Goal: Transaction & Acquisition: Purchase product/service

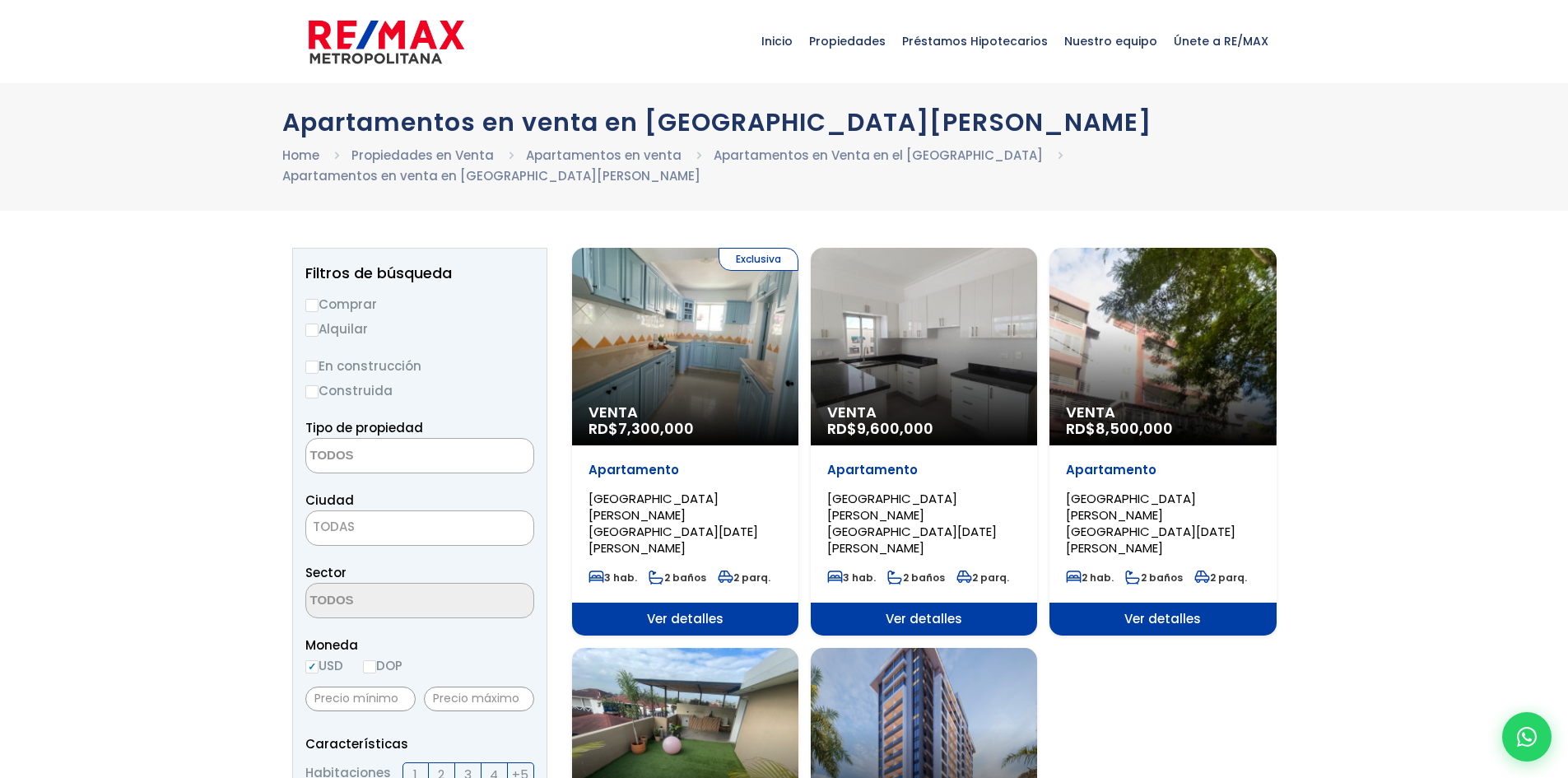
select select
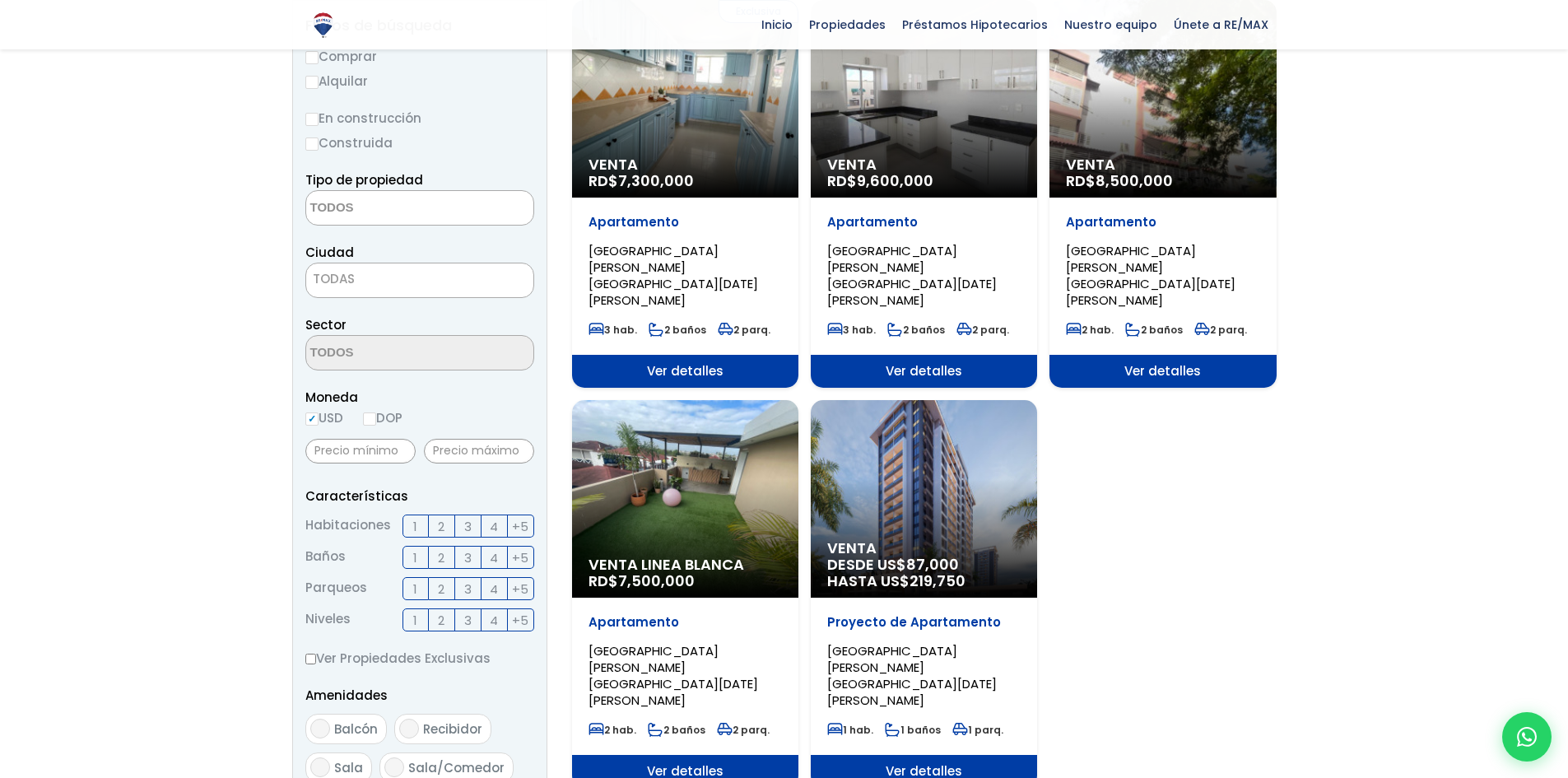
scroll to position [165, 0]
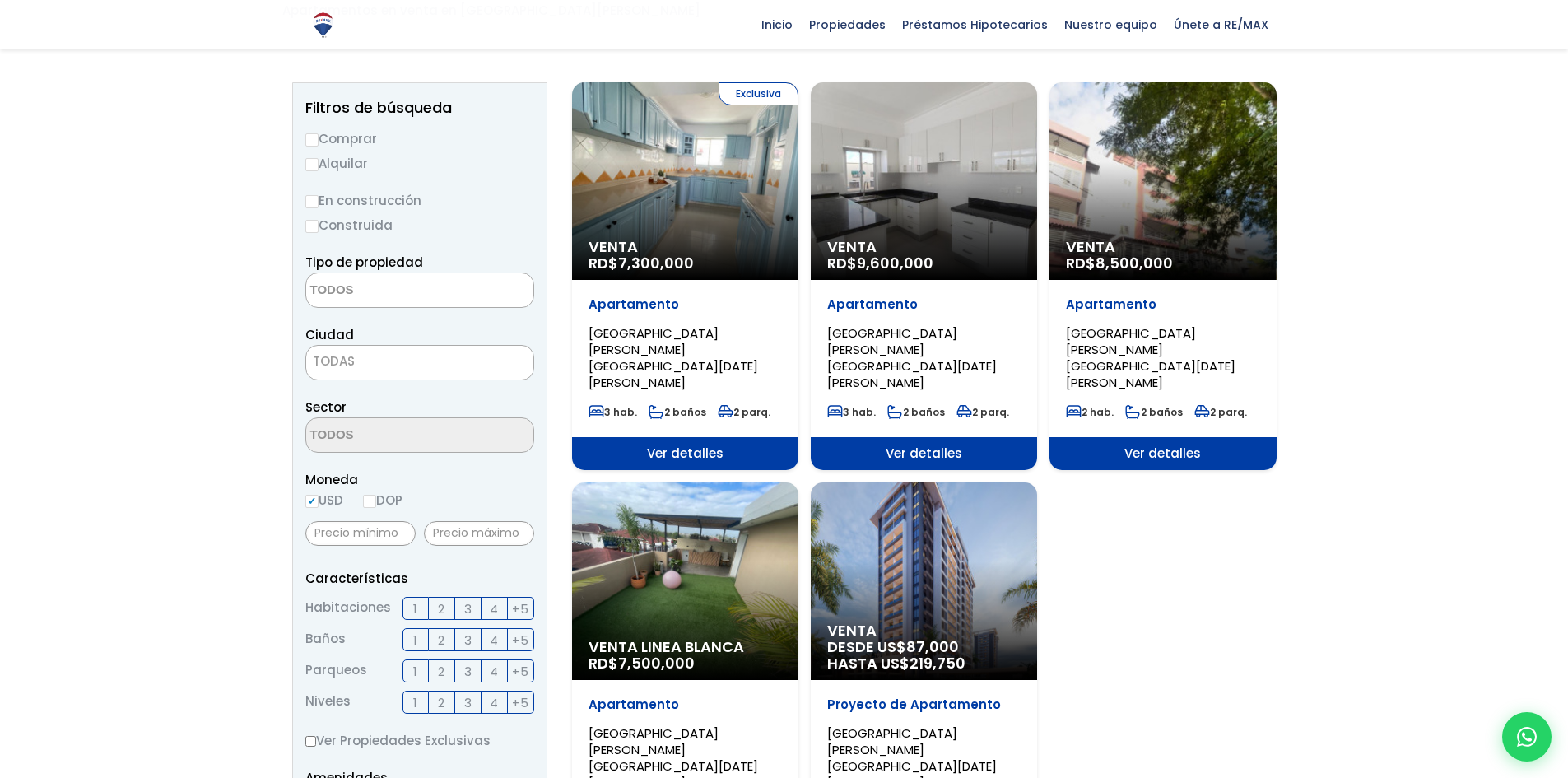
click at [931, 336] on span "[GEOGRAPHIC_DATA][PERSON_NAME][GEOGRAPHIC_DATA][DATE][PERSON_NAME]" at bounding box center [912, 357] width 169 height 67
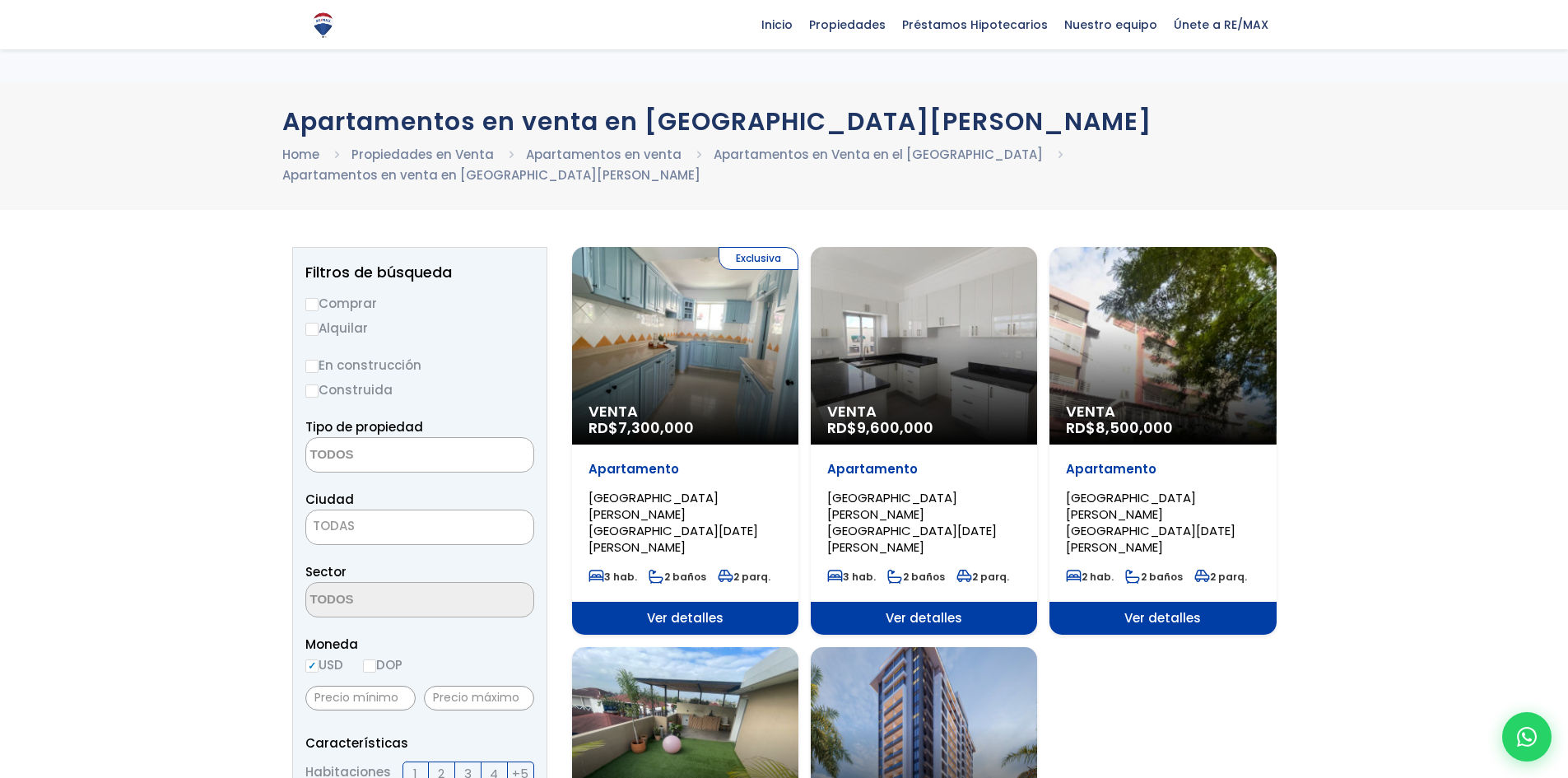
select select
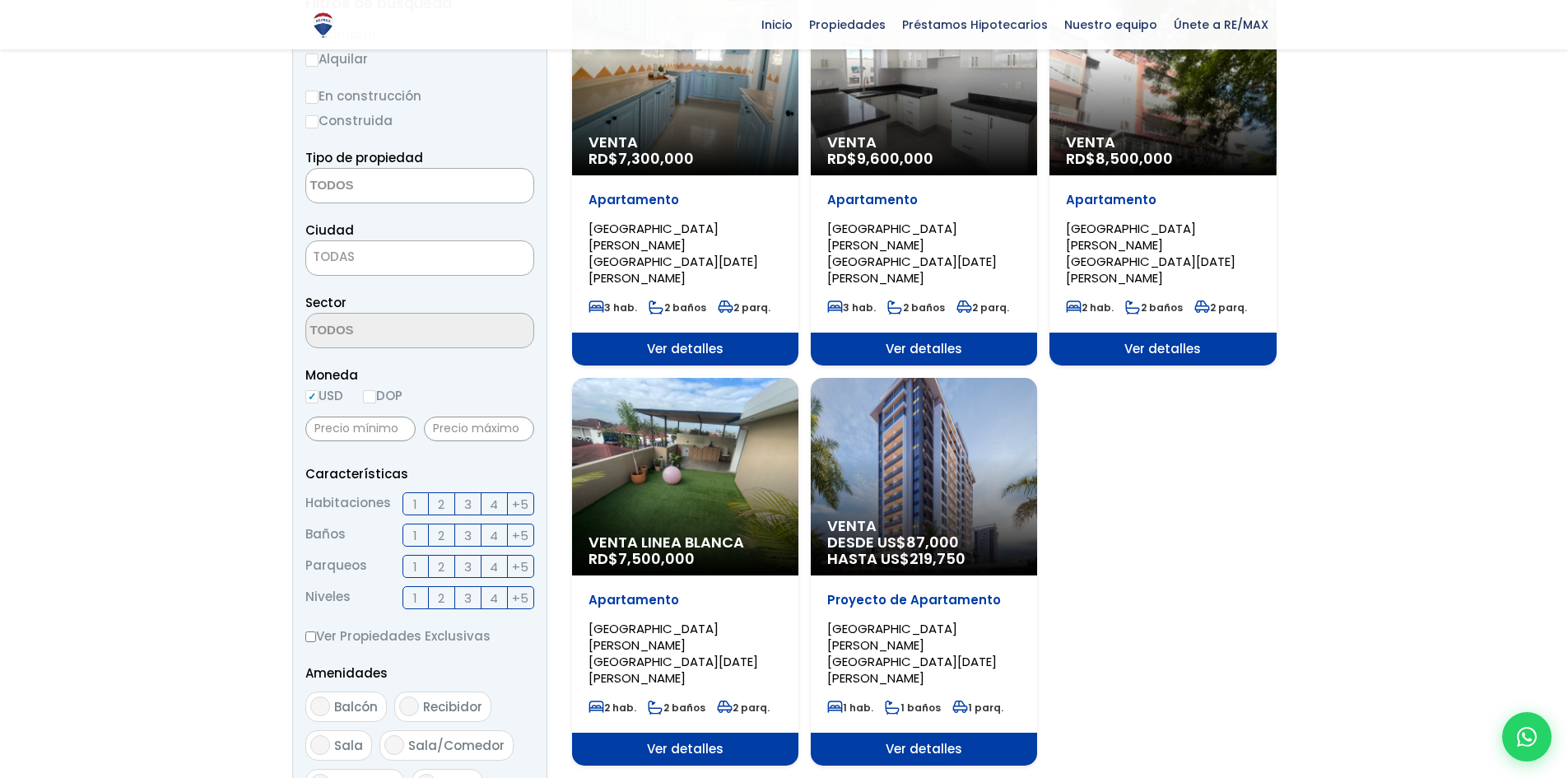
scroll to position [412, 0]
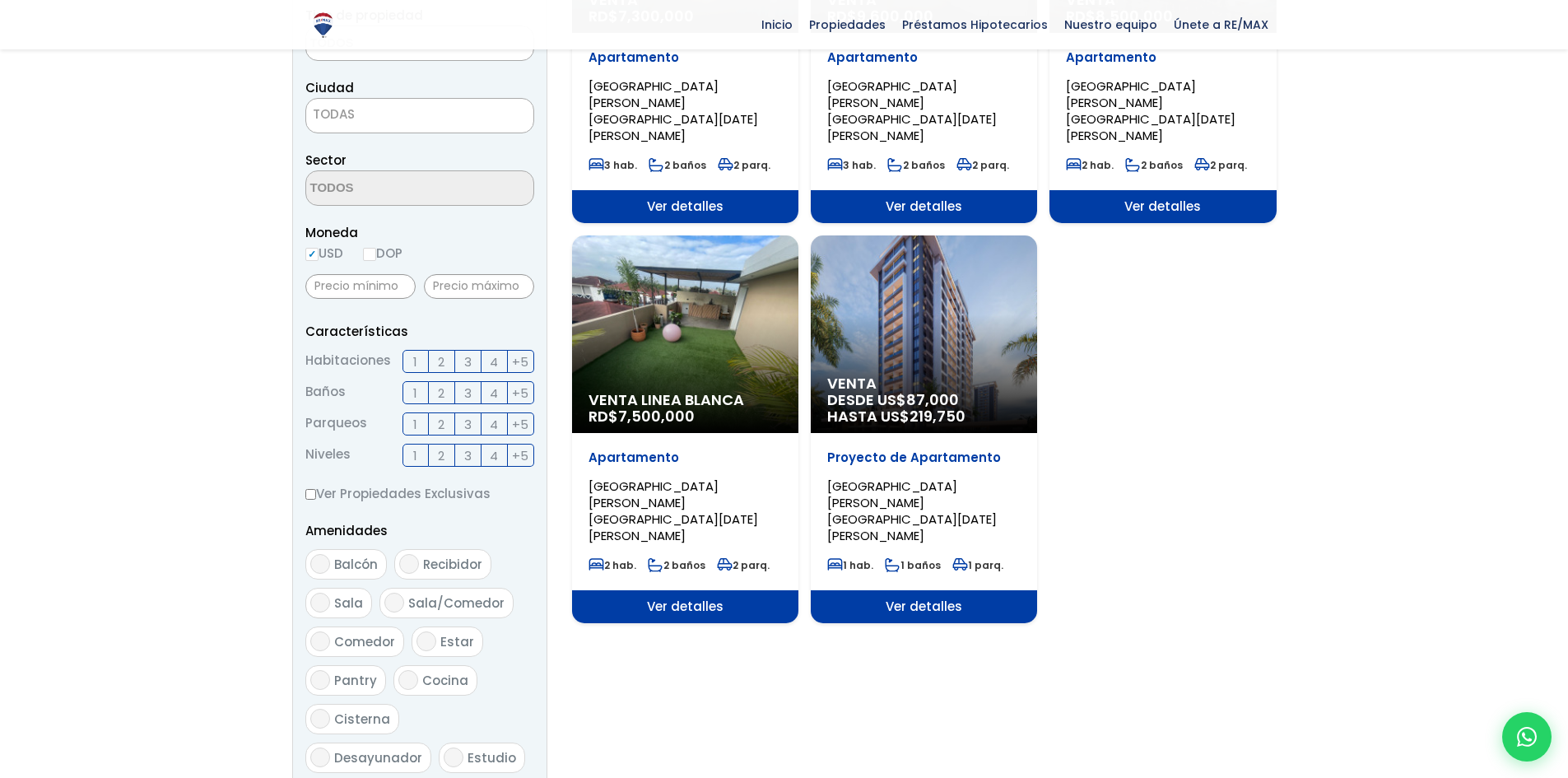
click at [690, 478] on span "[GEOGRAPHIC_DATA][PERSON_NAME][GEOGRAPHIC_DATA][DATE][PERSON_NAME]" at bounding box center [674, 511] width 169 height 67
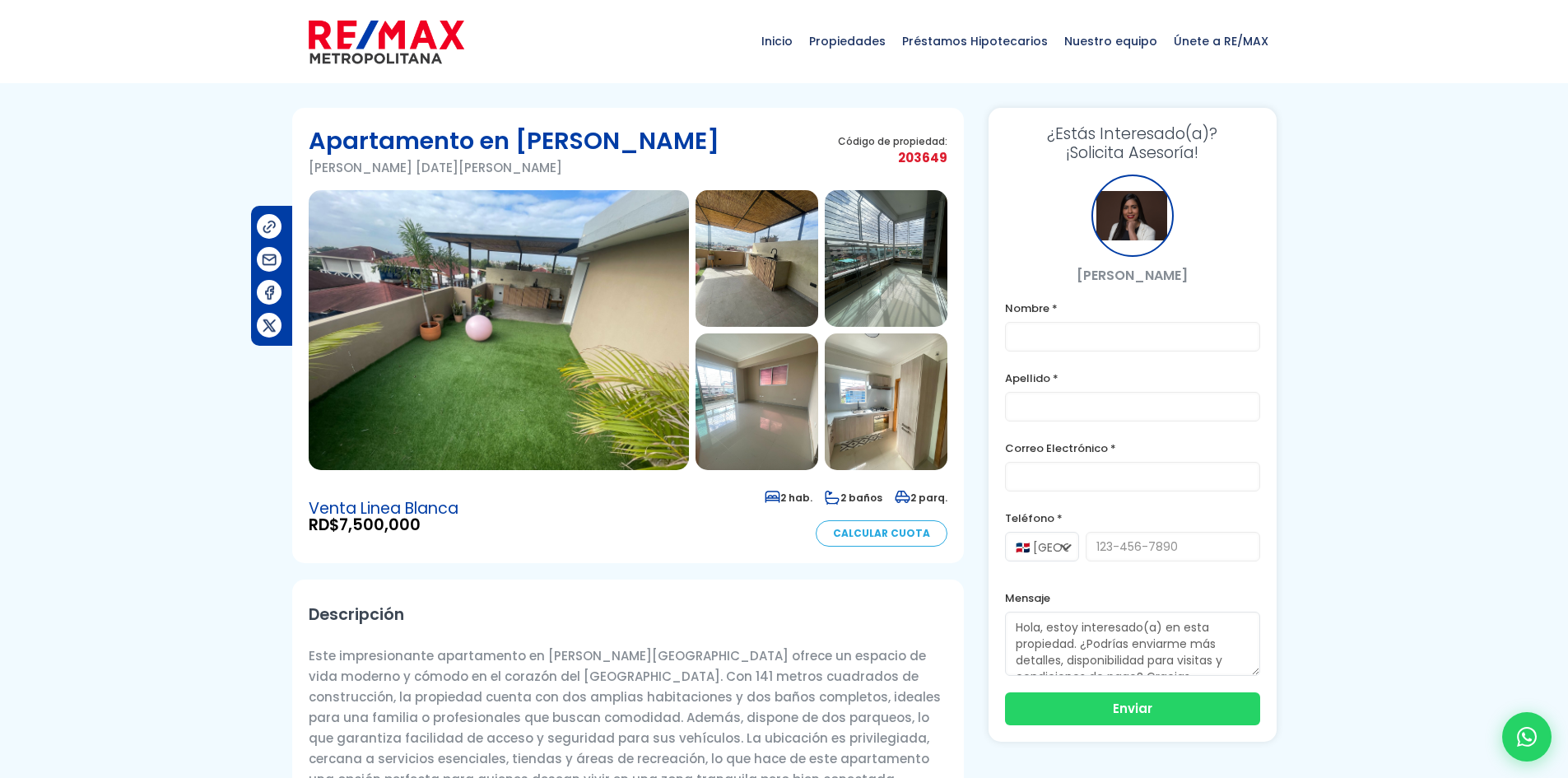
click at [585, 299] on img at bounding box center [498, 330] width 380 height 280
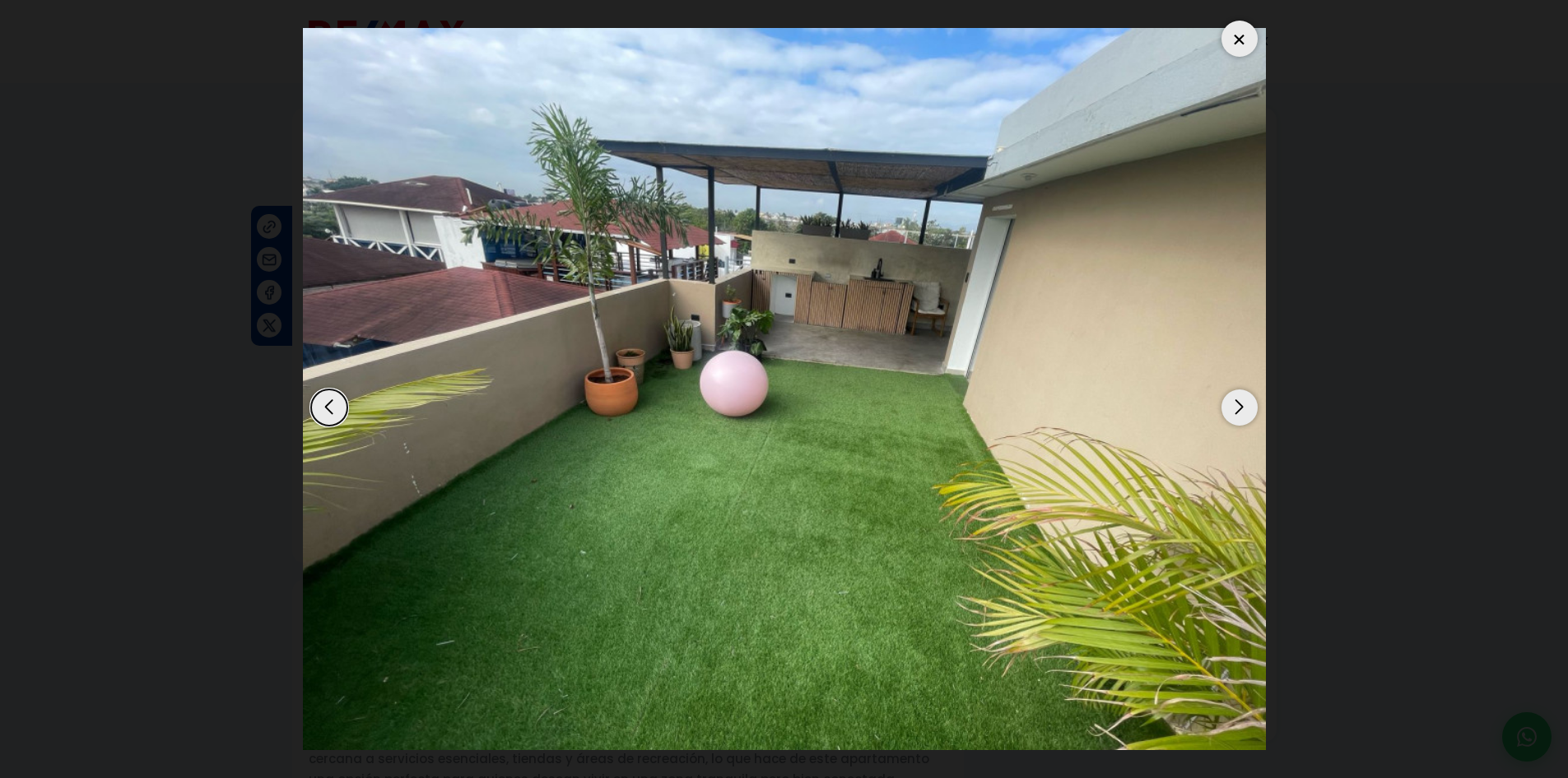
click at [1243, 407] on div "Next slide" at bounding box center [1239, 407] width 37 height 37
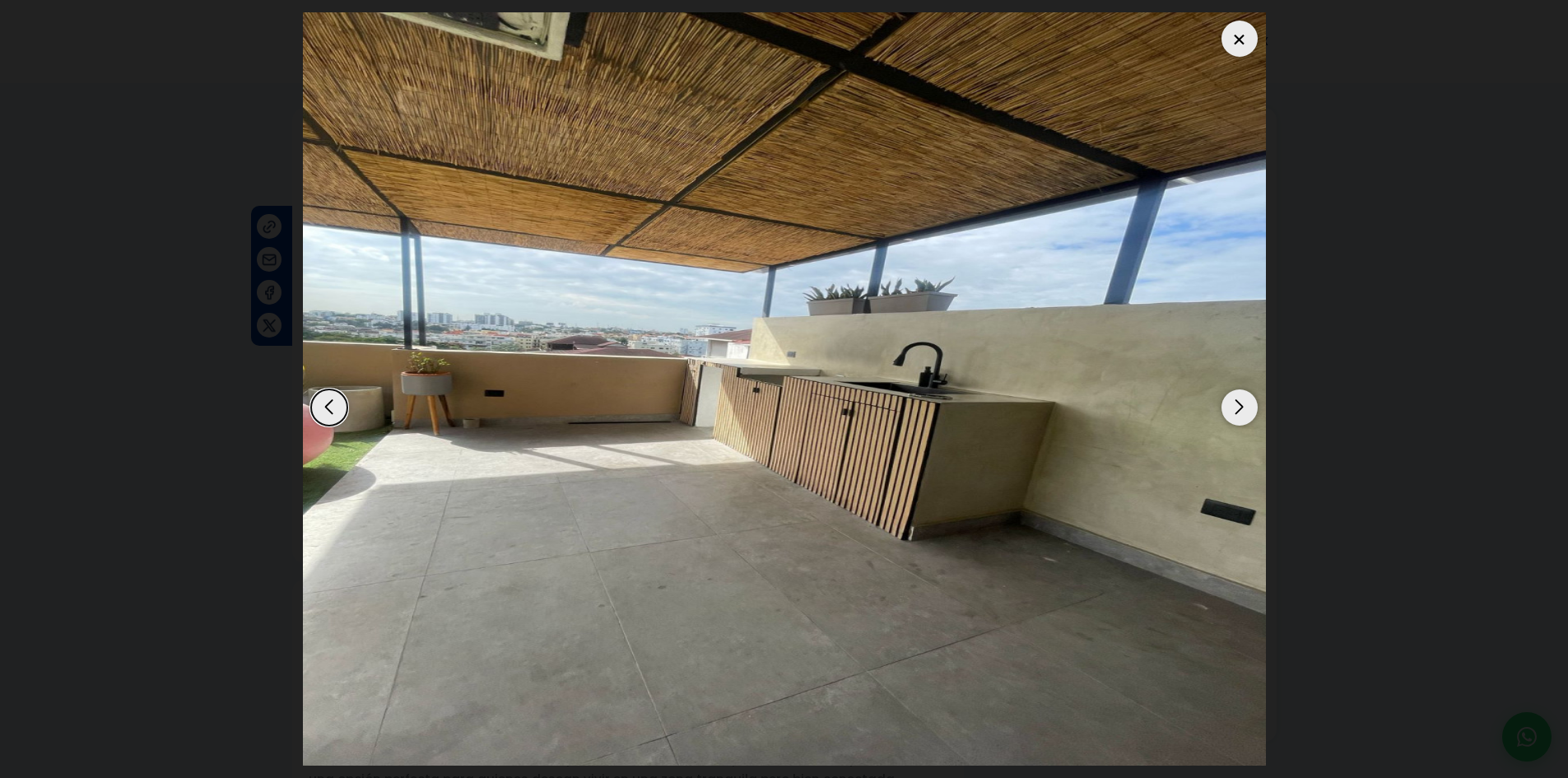
click at [1242, 406] on div "Next slide" at bounding box center [1239, 407] width 37 height 37
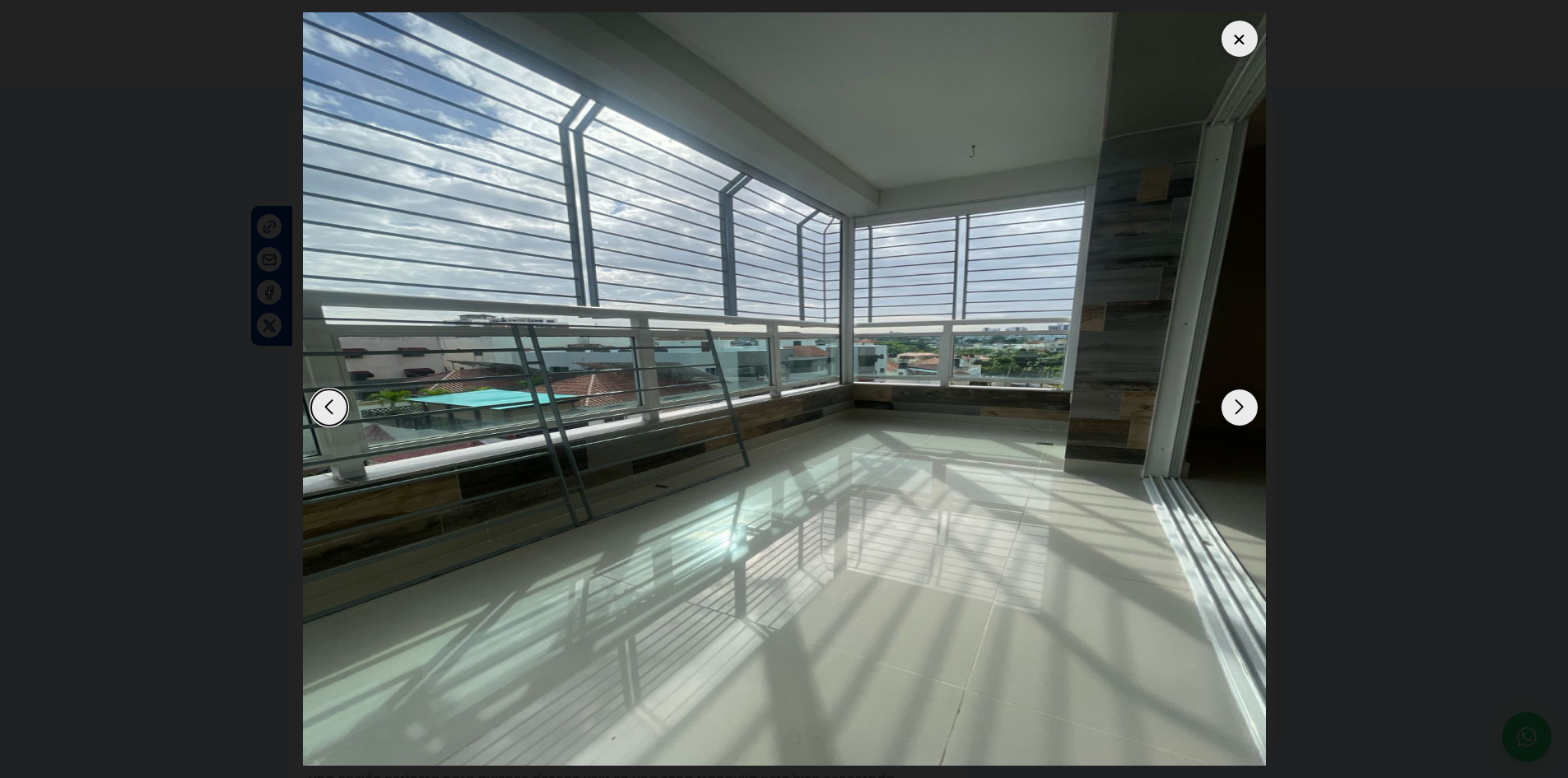
click at [1242, 407] on div "Next slide" at bounding box center [1239, 407] width 37 height 37
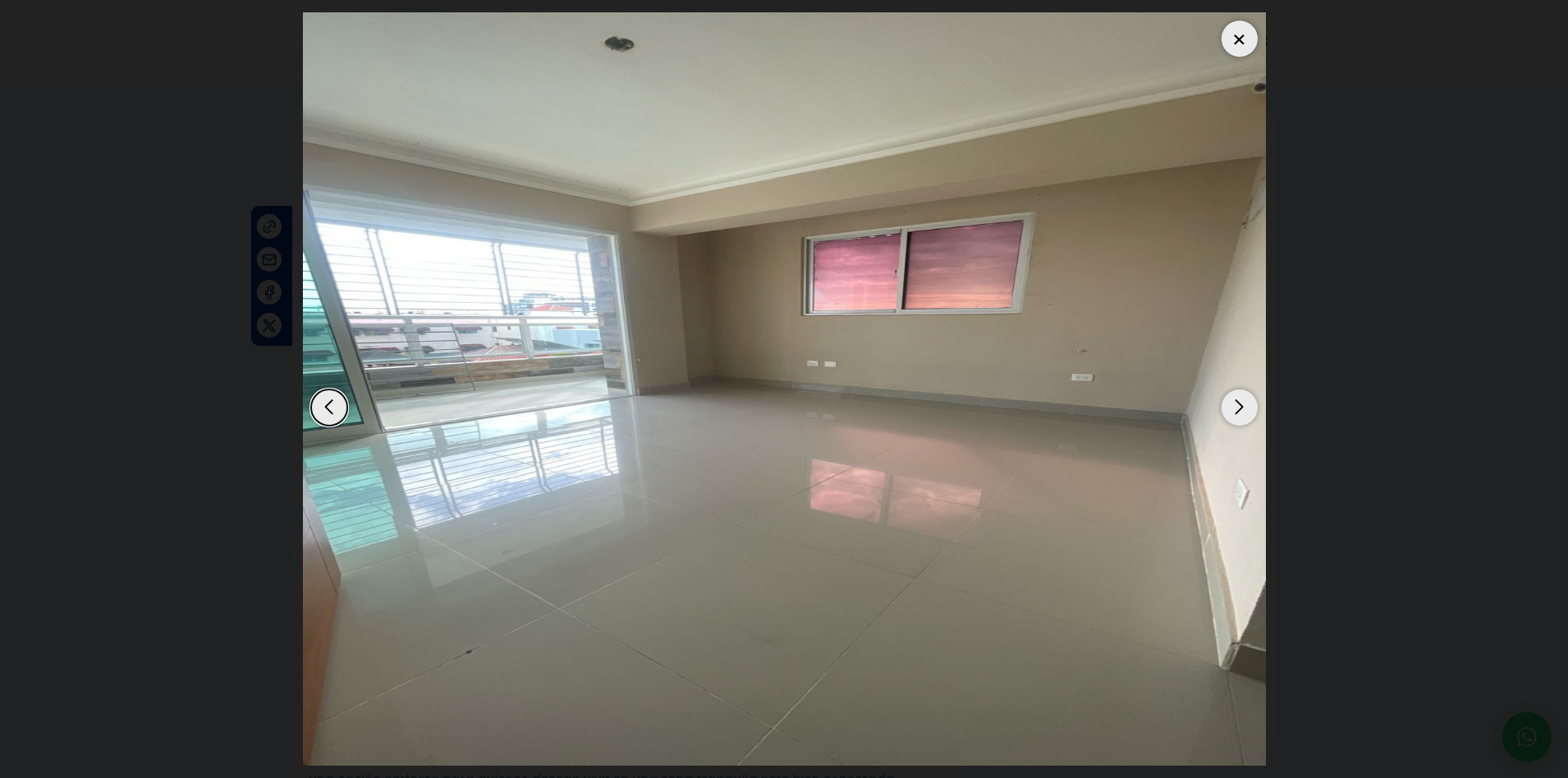
click at [1242, 407] on div "Next slide" at bounding box center [1239, 407] width 37 height 37
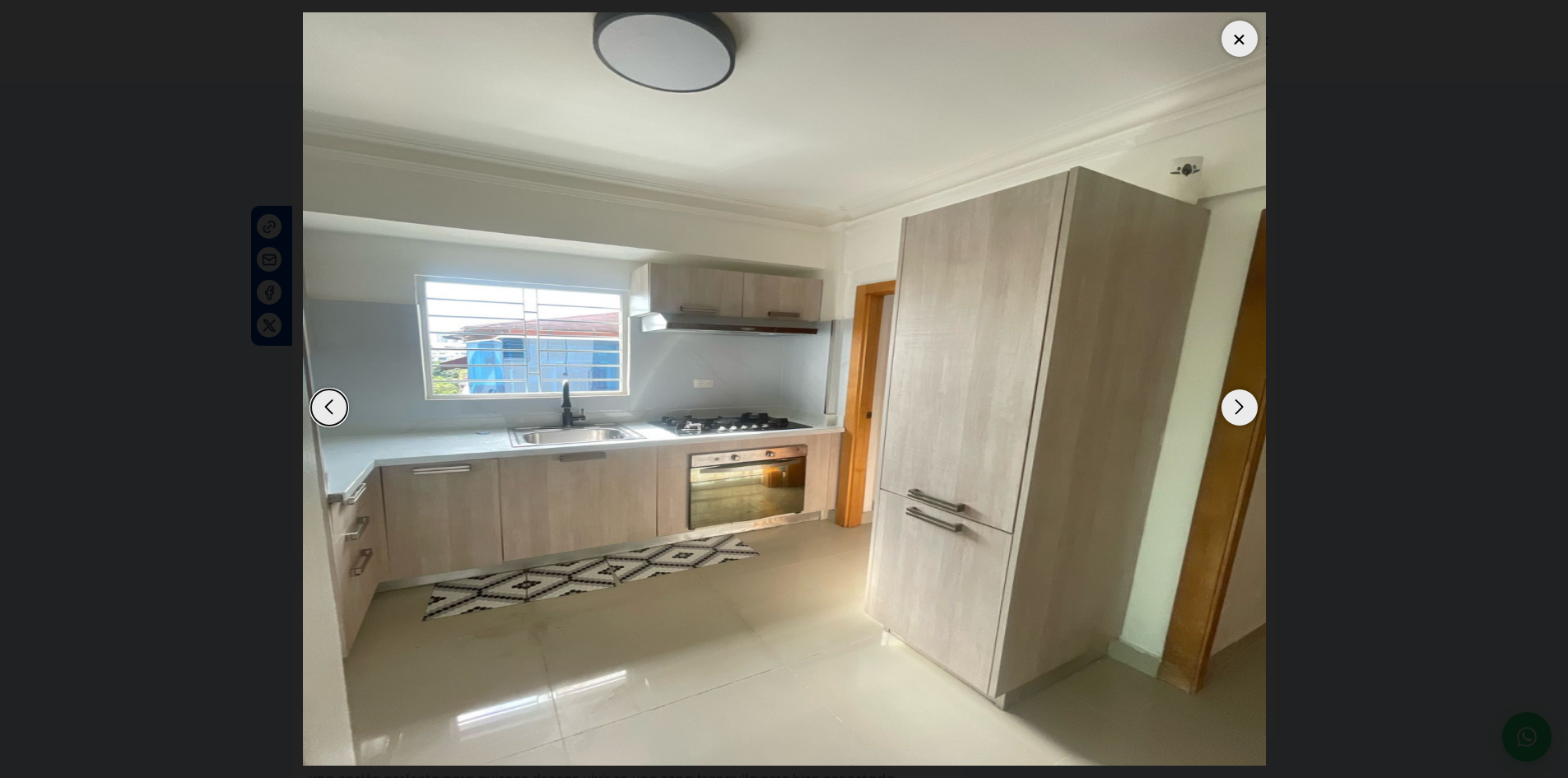
click at [1242, 407] on div "Next slide" at bounding box center [1239, 407] width 37 height 37
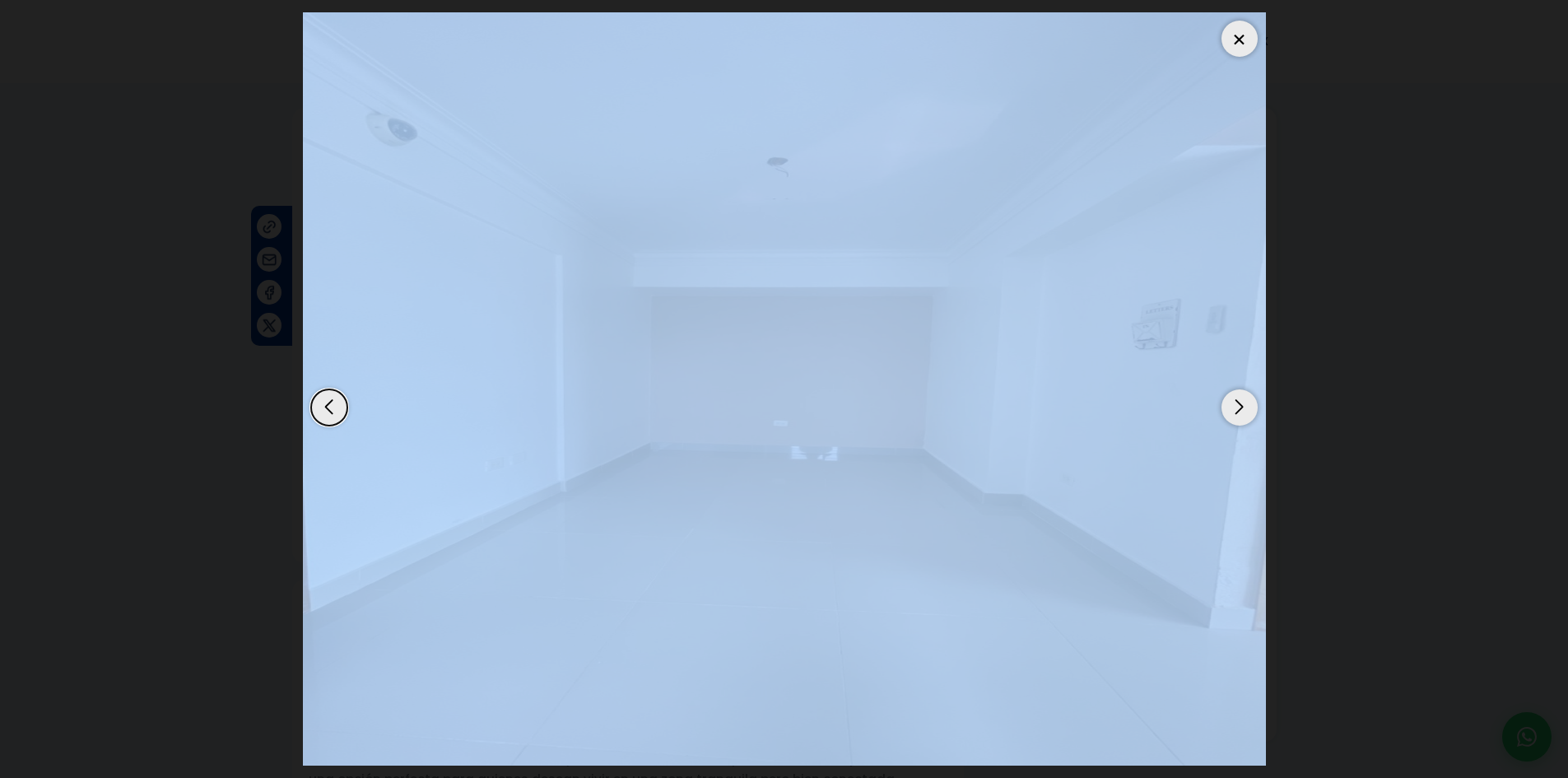
click at [1242, 407] on div "Next slide" at bounding box center [1239, 407] width 37 height 37
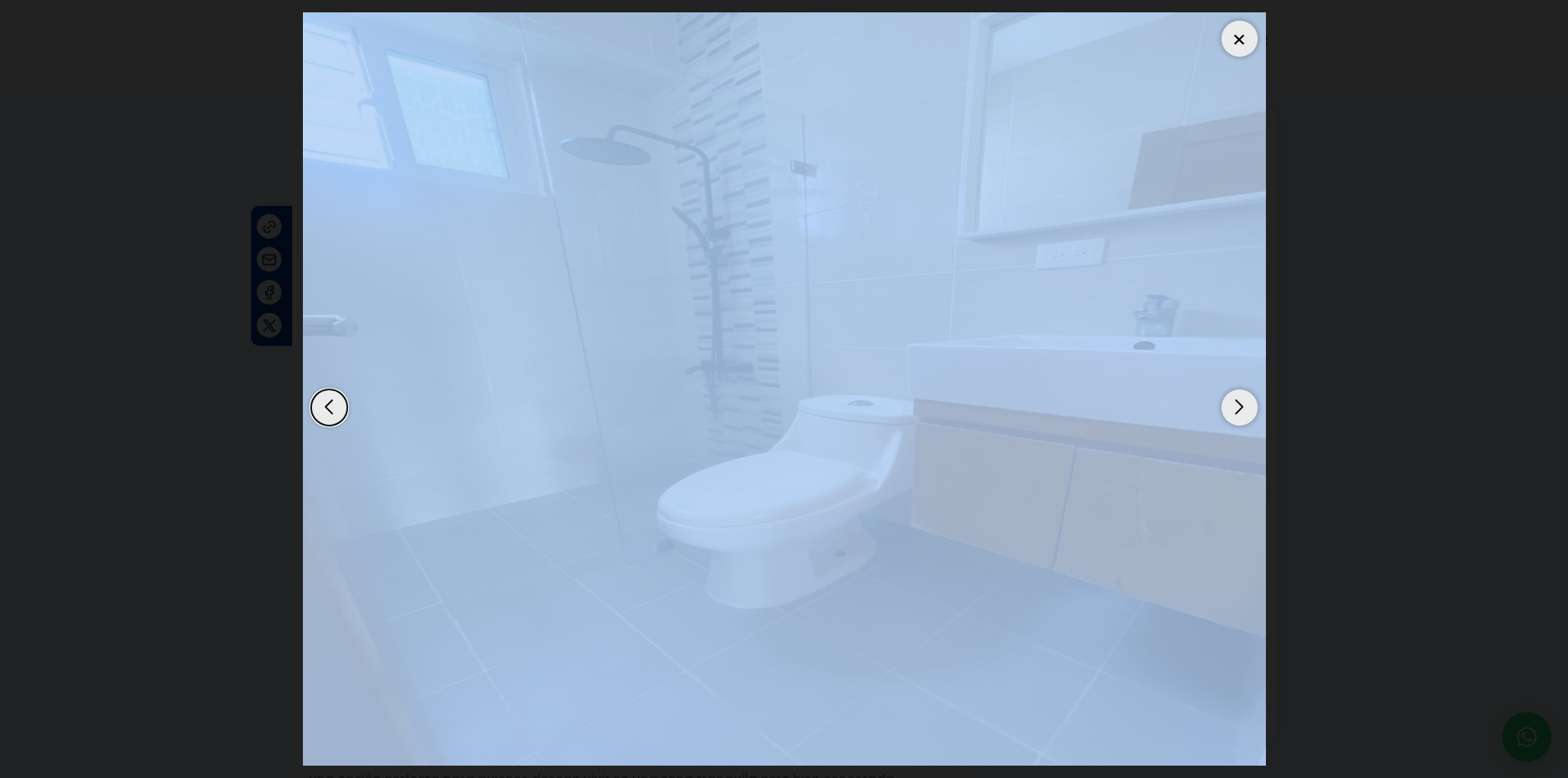
click at [839, 435] on img "7 / 13" at bounding box center [784, 389] width 963 height 753
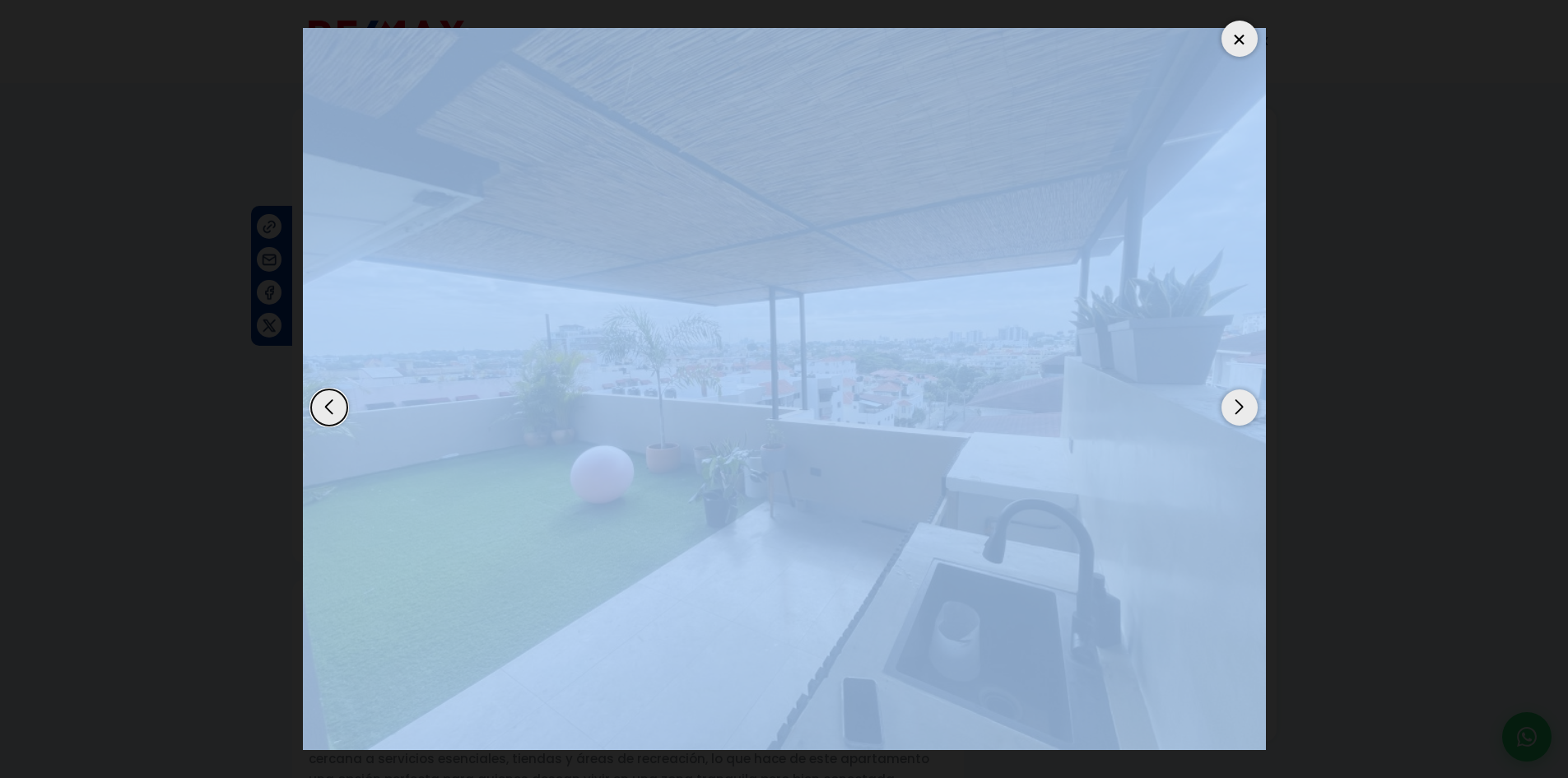
click at [1236, 417] on div "Next slide" at bounding box center [1239, 407] width 37 height 37
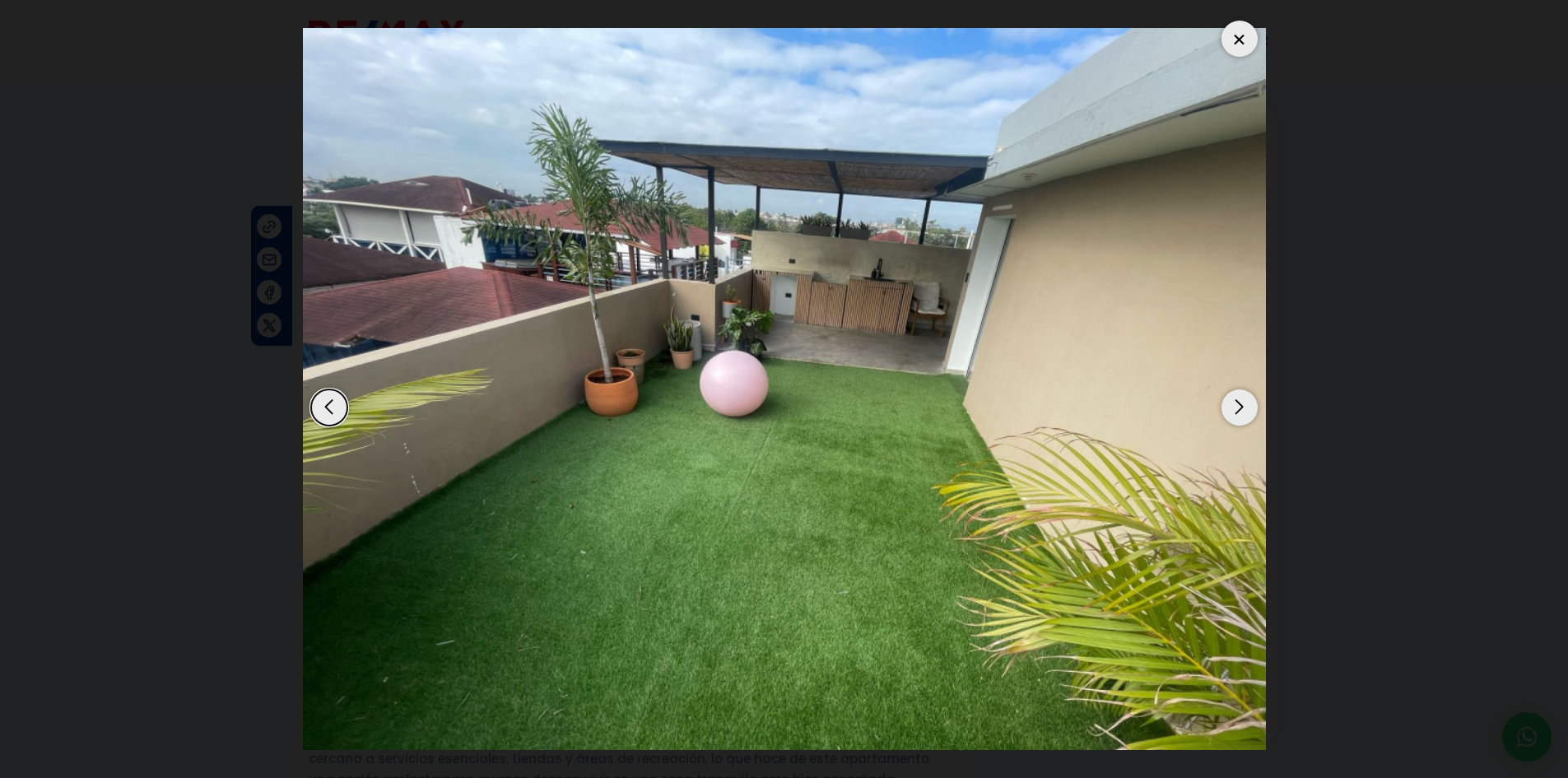
click at [1236, 411] on div "Next slide" at bounding box center [1239, 407] width 37 height 37
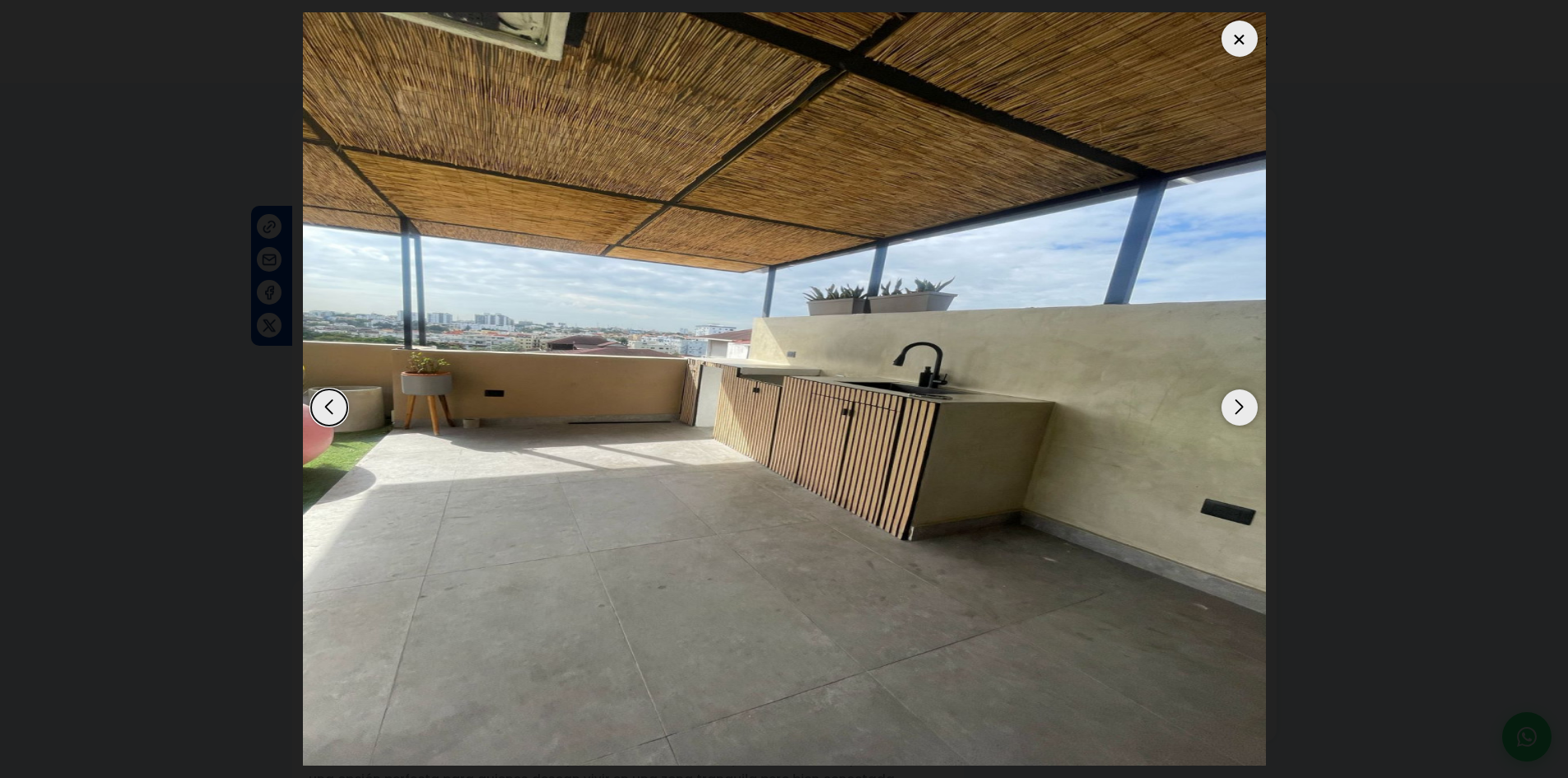
click at [1233, 411] on div "Next slide" at bounding box center [1239, 407] width 37 height 37
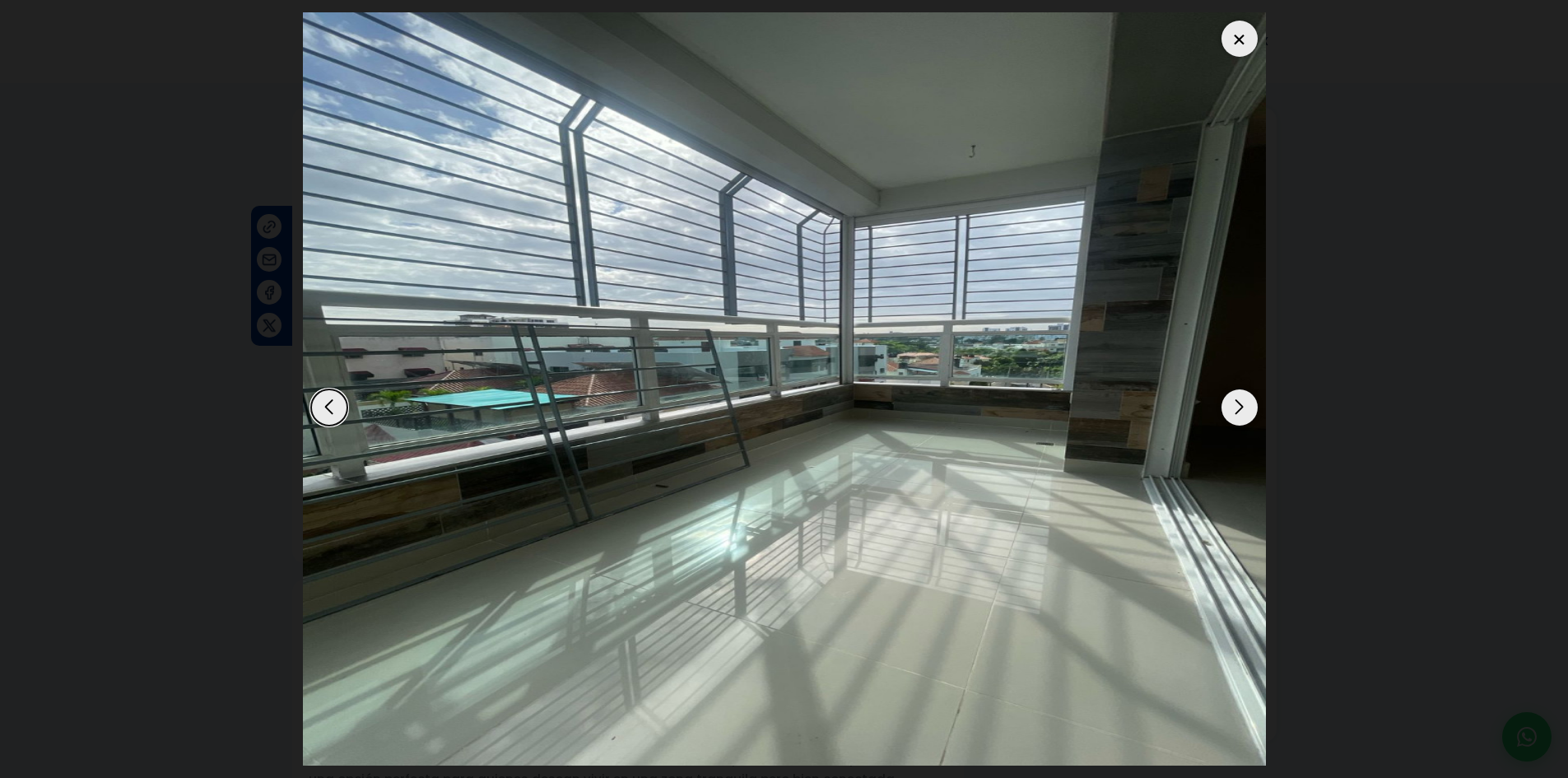
click at [1233, 411] on div "Next slide" at bounding box center [1239, 407] width 37 height 37
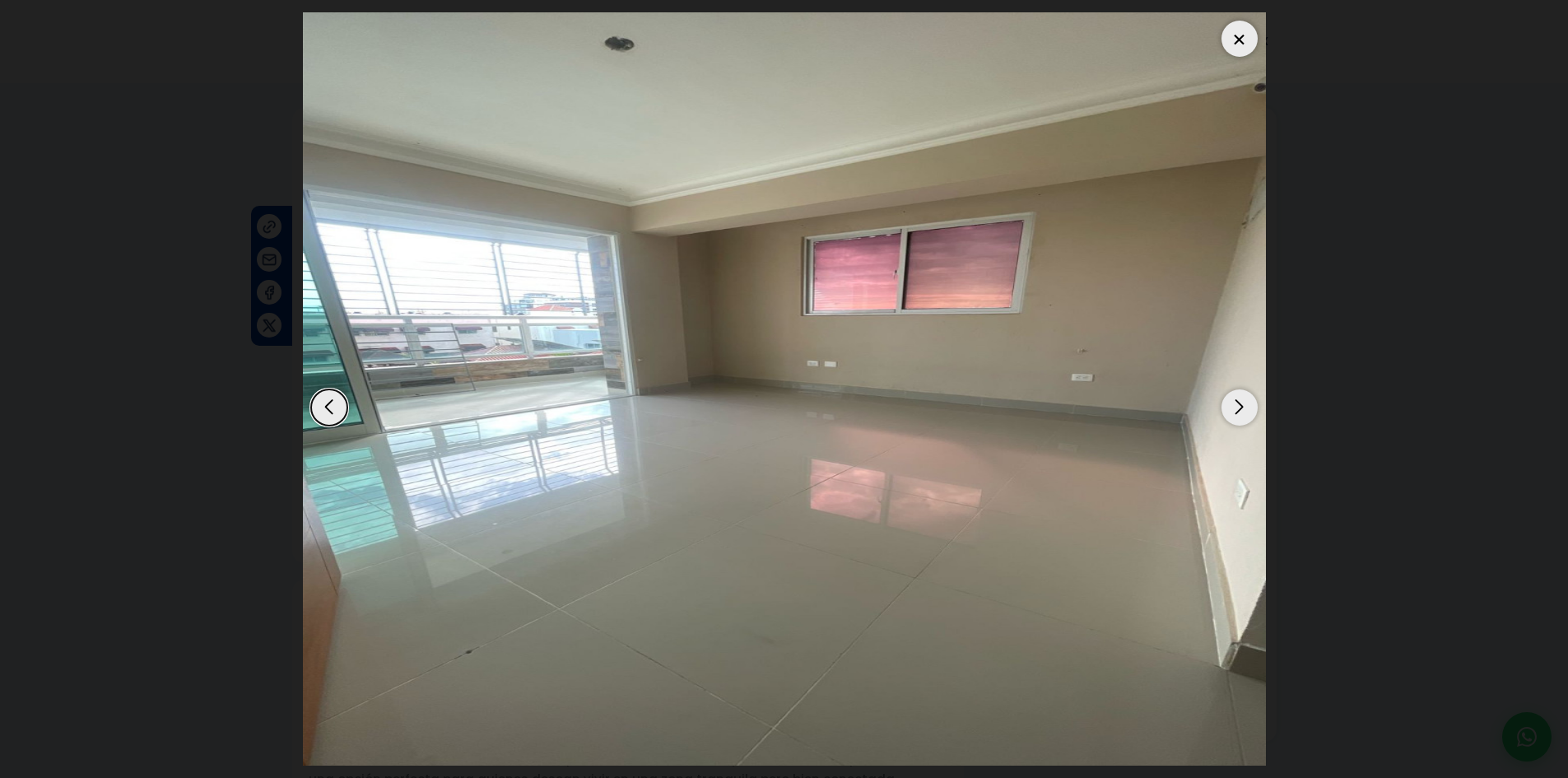
click at [1233, 411] on div "Next slide" at bounding box center [1239, 407] width 37 height 37
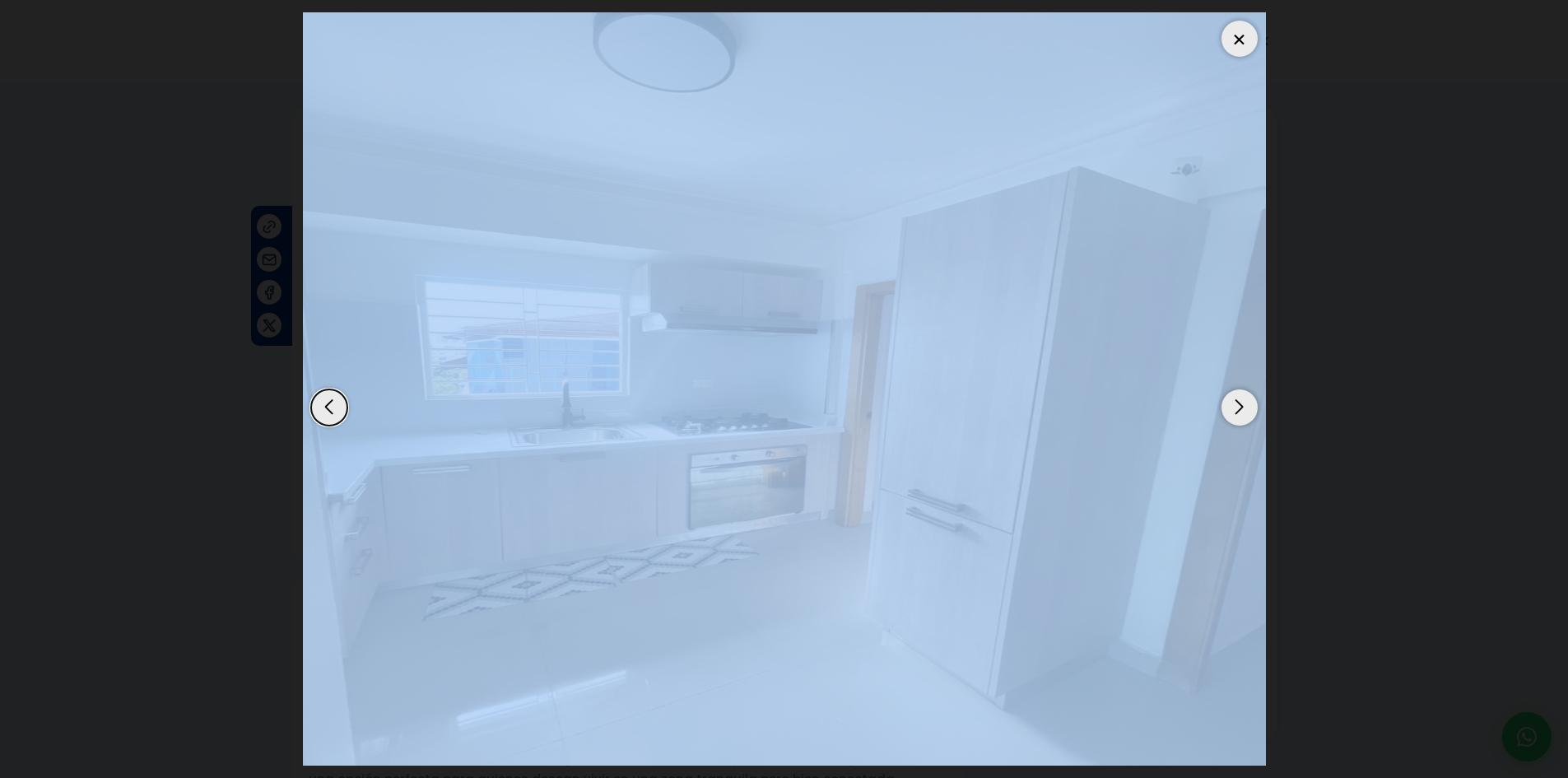
click at [1233, 411] on div "Next slide" at bounding box center [1239, 407] width 37 height 37
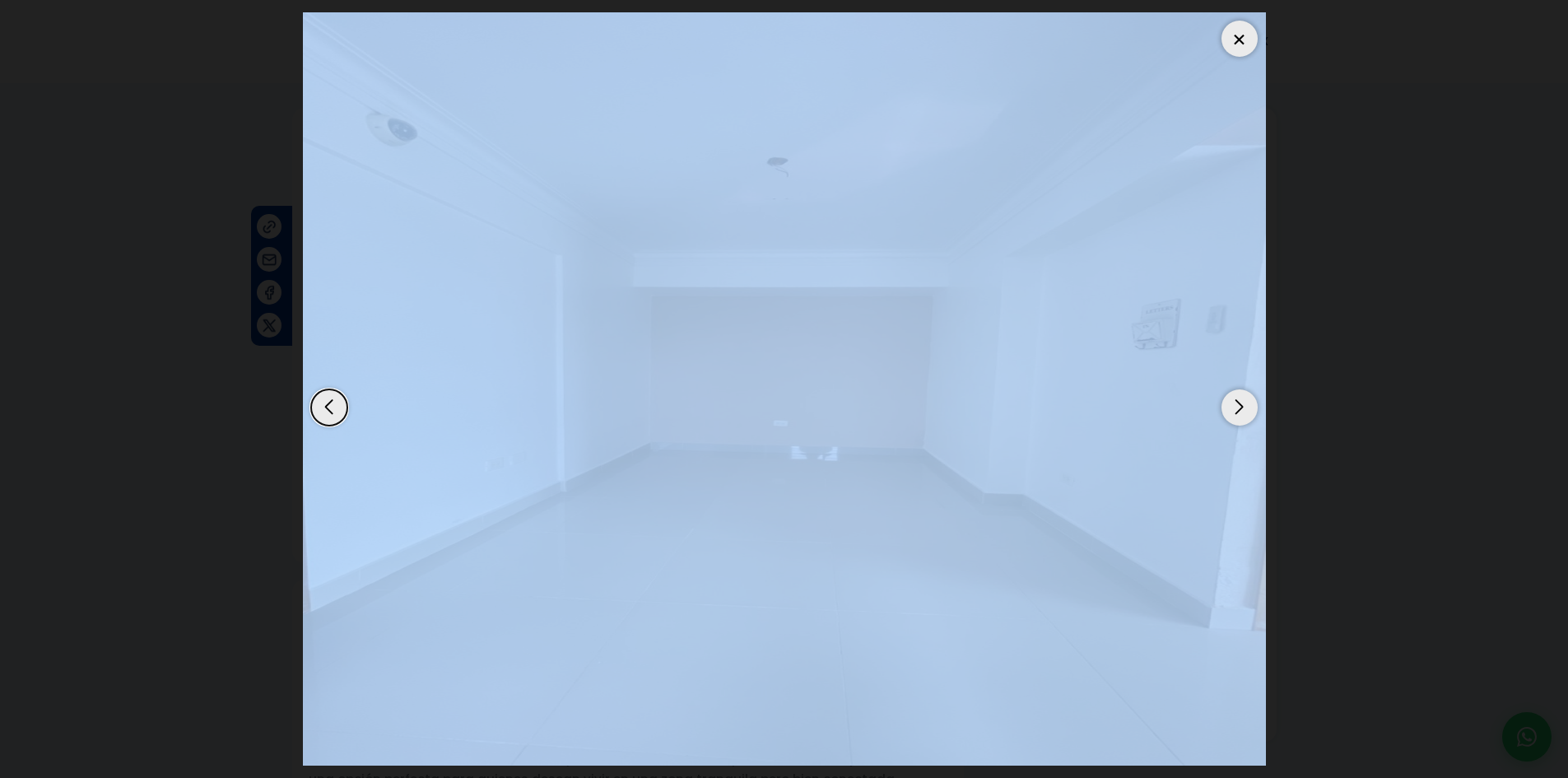
click at [1246, 31] on div at bounding box center [1239, 38] width 37 height 37
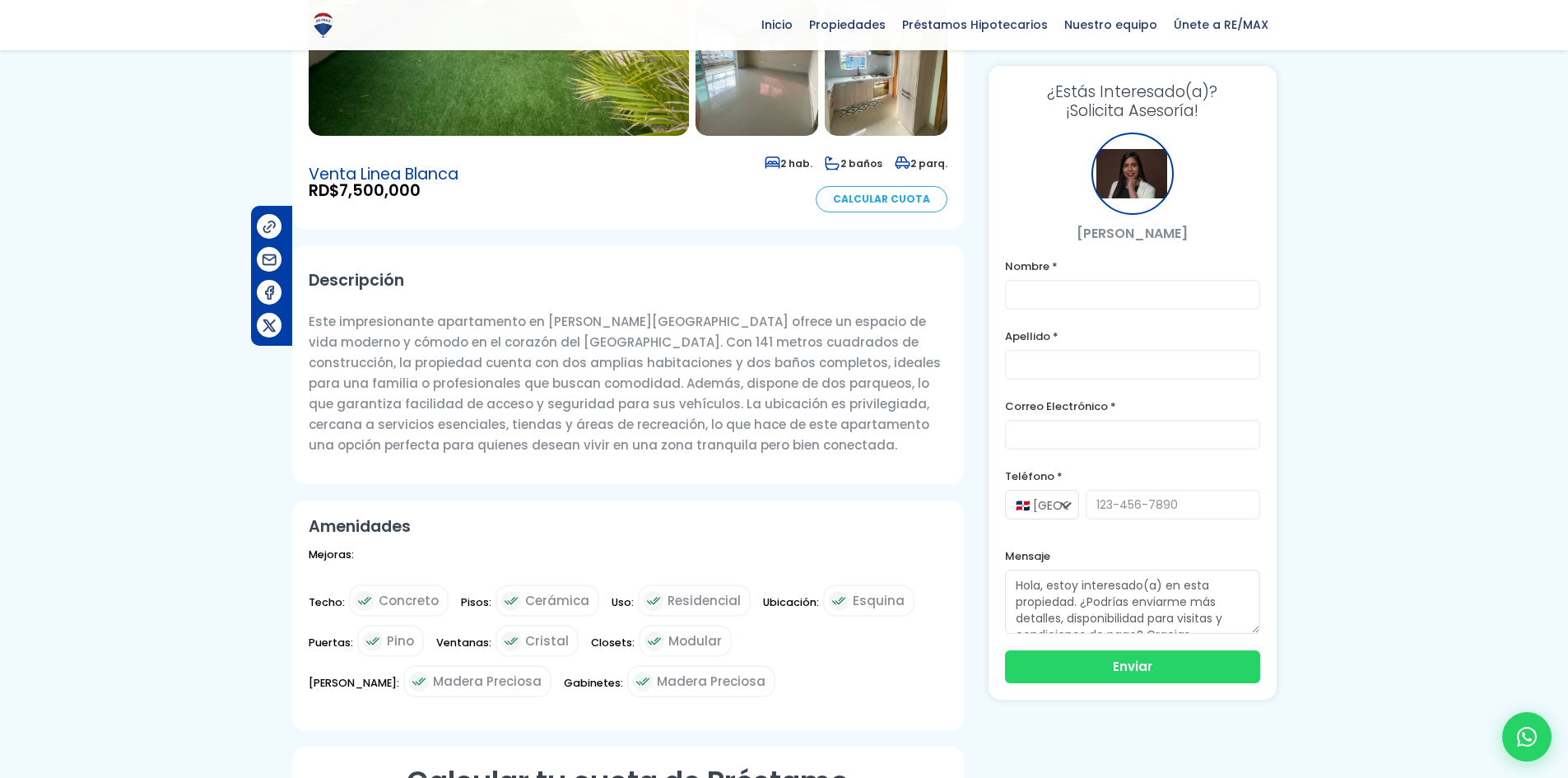
scroll to position [75, 0]
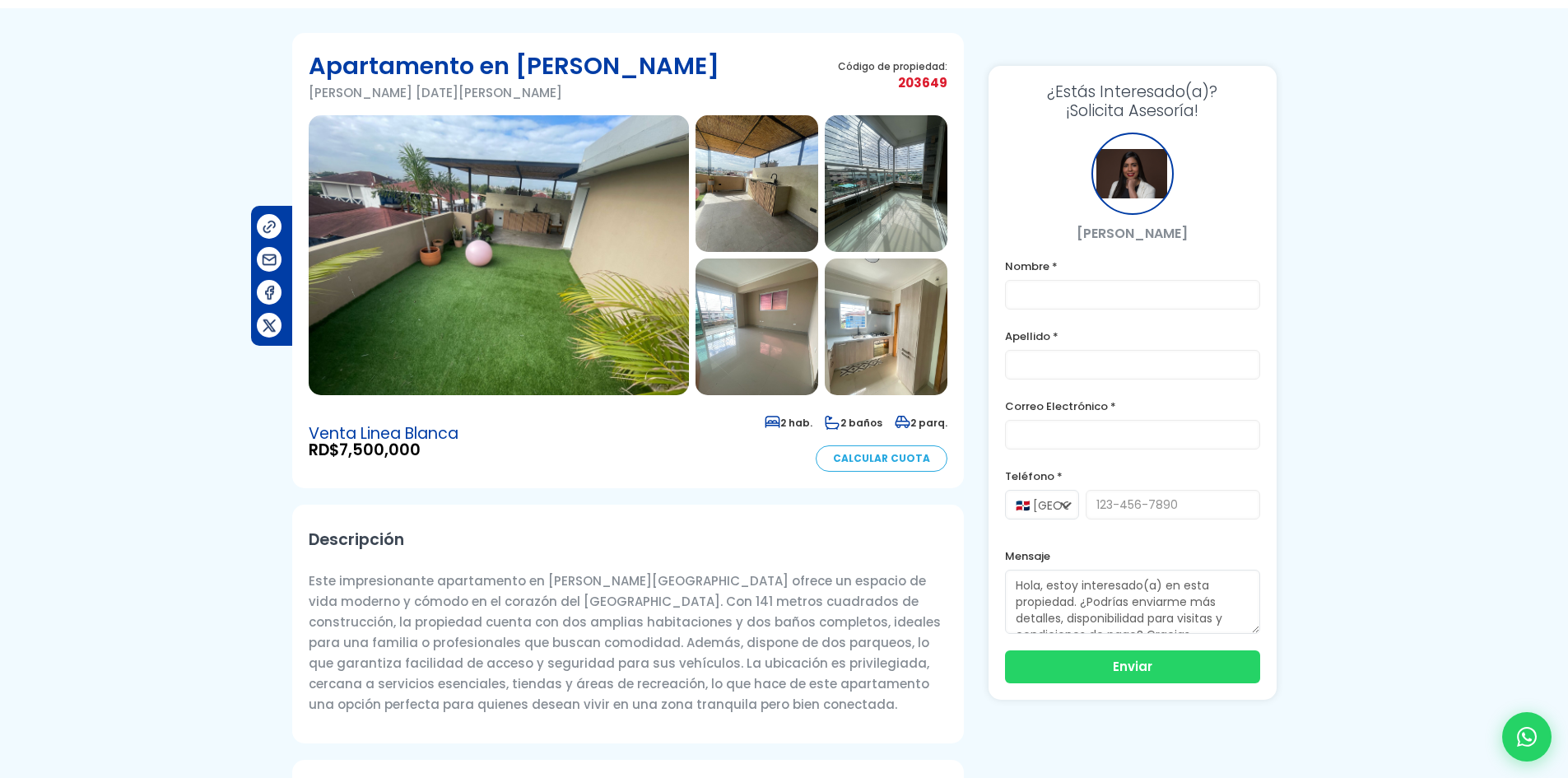
click at [634, 701] on p "Este impresionante apartamento en Colinas de los Ríos ofrece un espacio de vida…" at bounding box center [627, 643] width 639 height 144
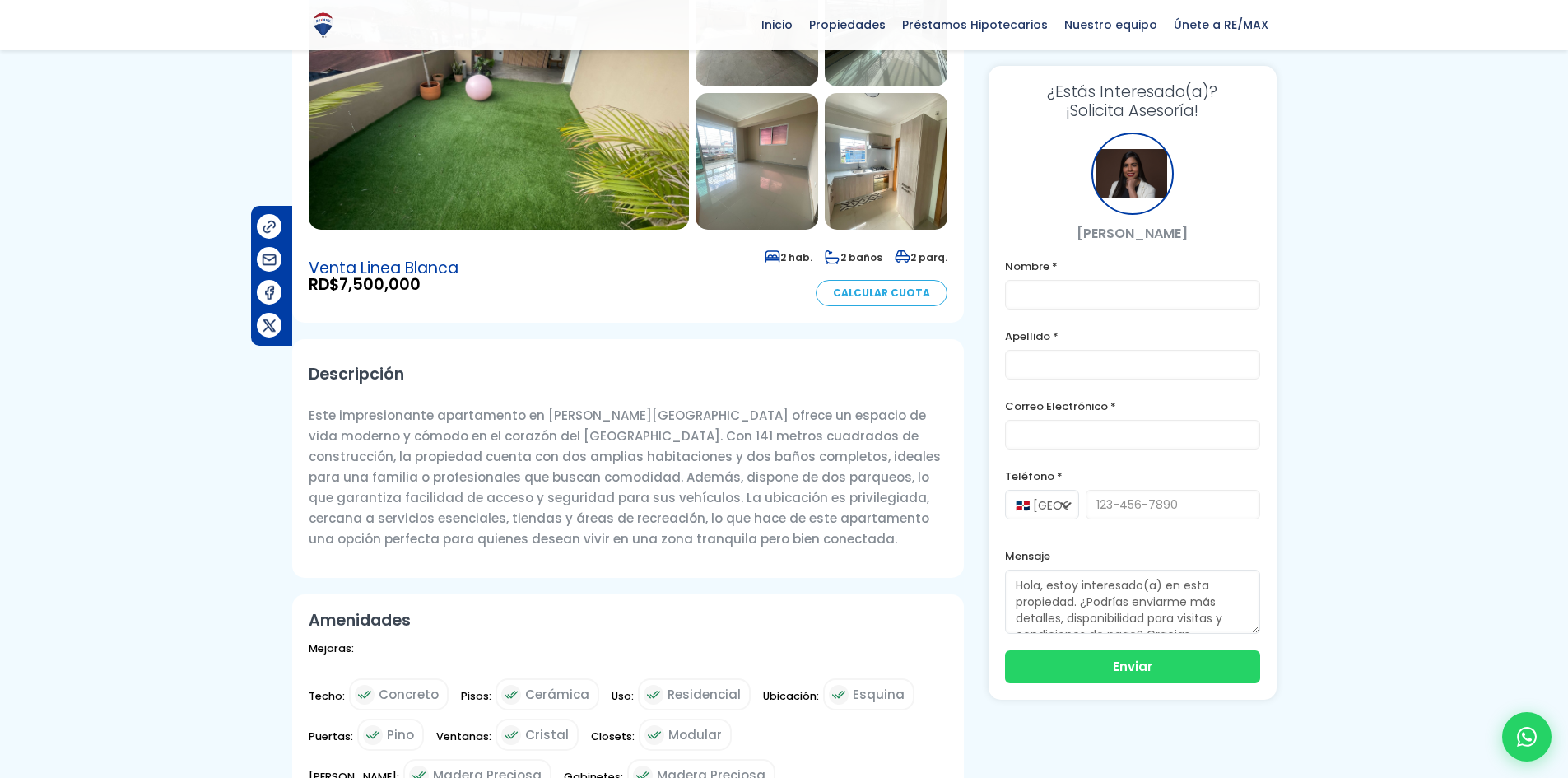
scroll to position [0, 0]
